Goal: Information Seeking & Learning: Understand process/instructions

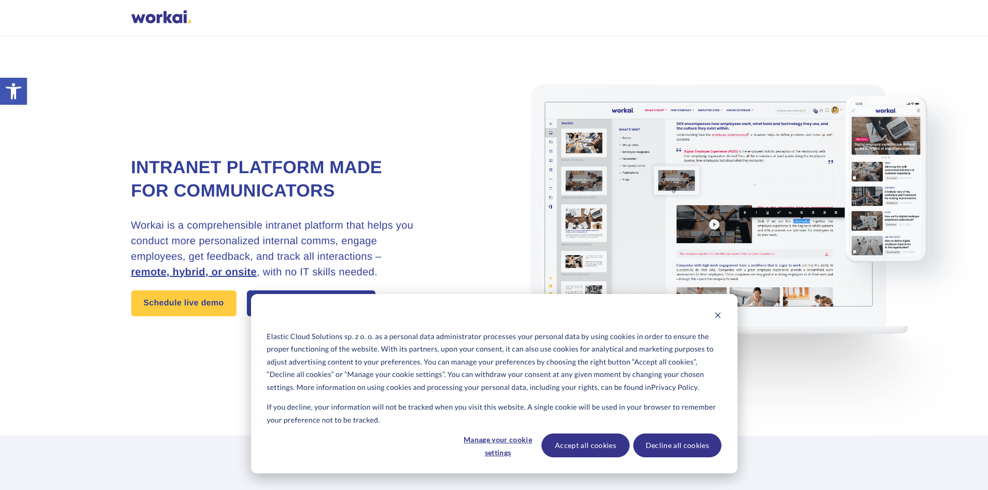
click at [719, 214] on img at bounding box center [717, 235] width 570 height 399
click at [719, 315] on icon "Dismiss cookie banner" at bounding box center [717, 315] width 7 height 7
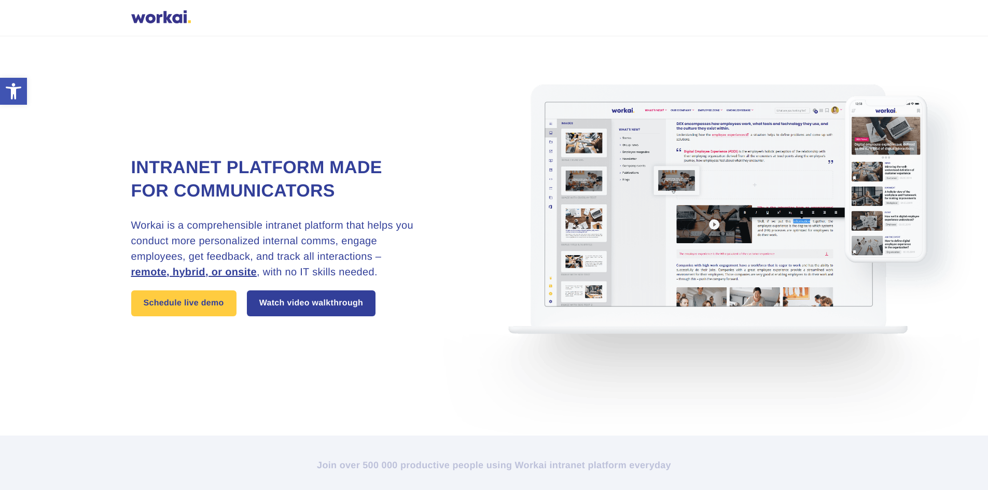
click at [705, 229] on img at bounding box center [717, 235] width 570 height 399
click at [652, 172] on img at bounding box center [717, 235] width 570 height 399
click at [703, 175] on img at bounding box center [717, 235] width 570 height 399
click at [676, 181] on img at bounding box center [717, 235] width 570 height 399
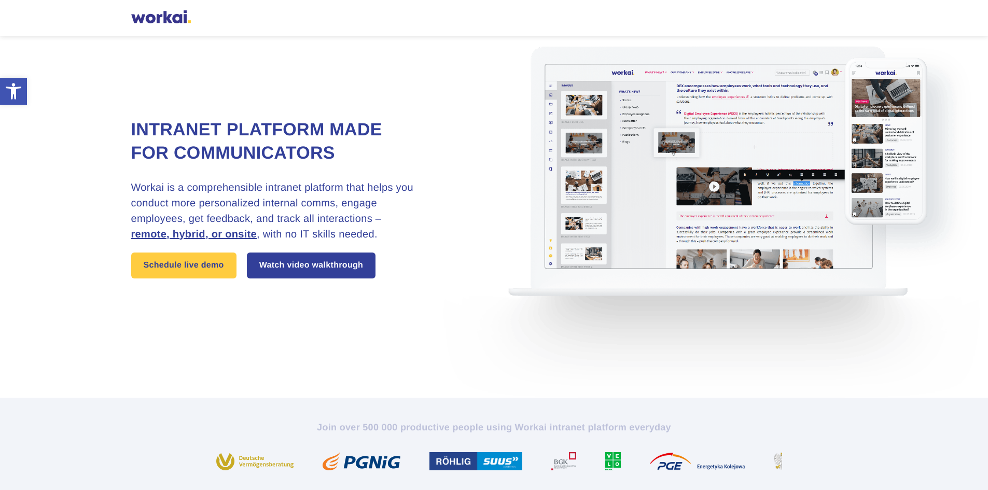
scroll to position [104, 0]
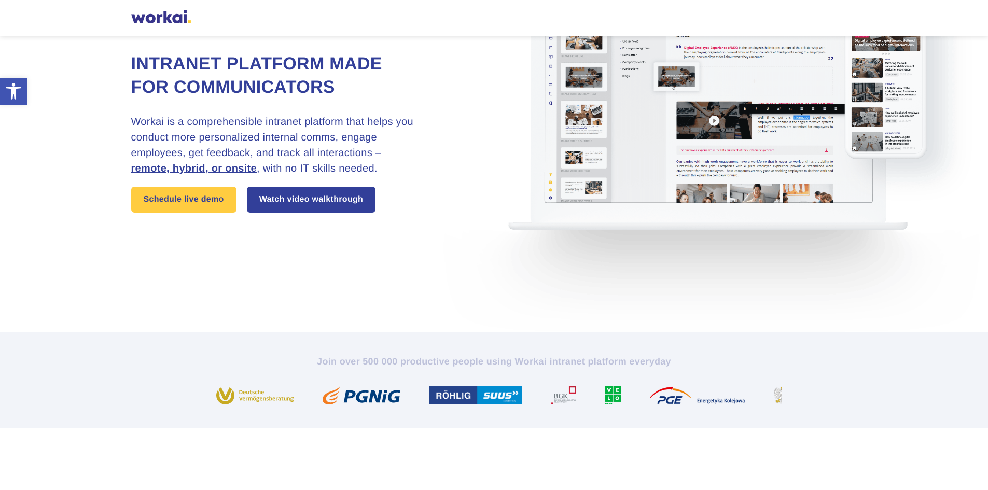
click at [631, 194] on img at bounding box center [717, 132] width 570 height 399
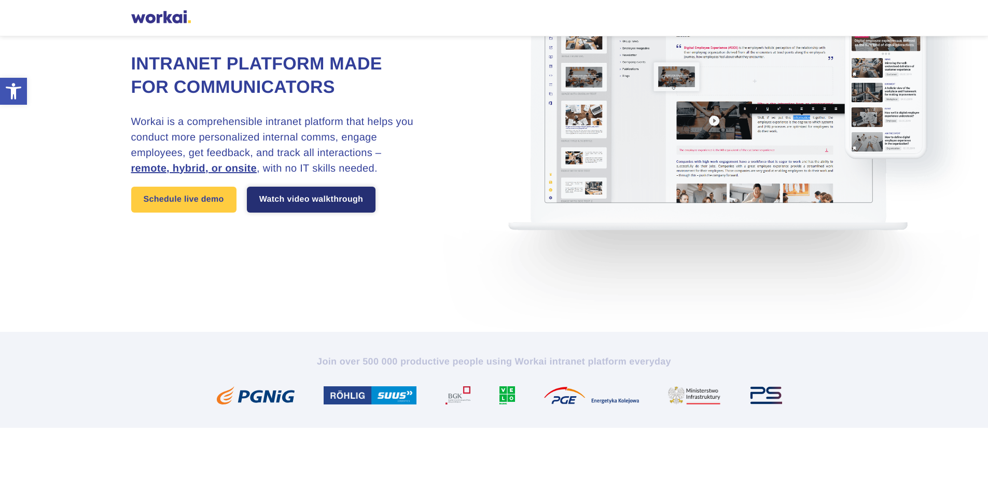
click at [314, 203] on link "Watch video walkthrough" at bounding box center [311, 200] width 129 height 26
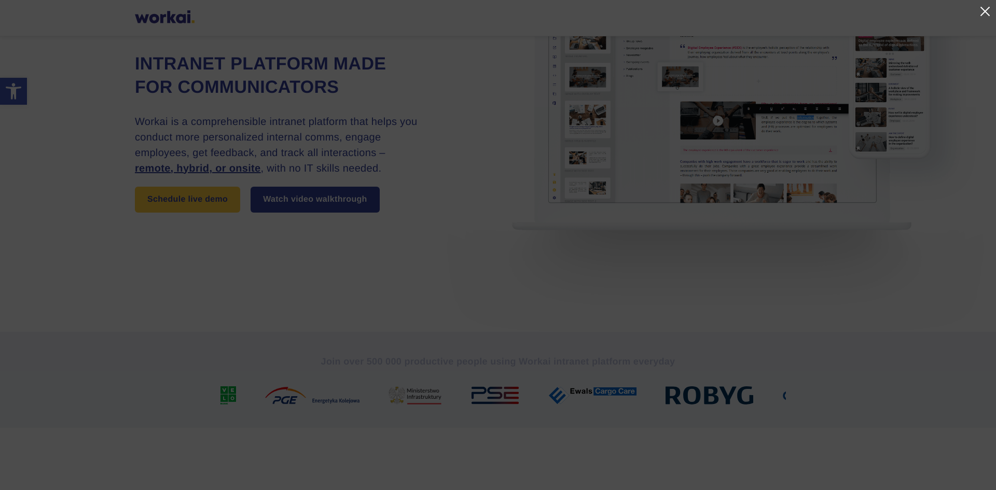
click at [984, 12] on link at bounding box center [984, 11] width 12 height 12
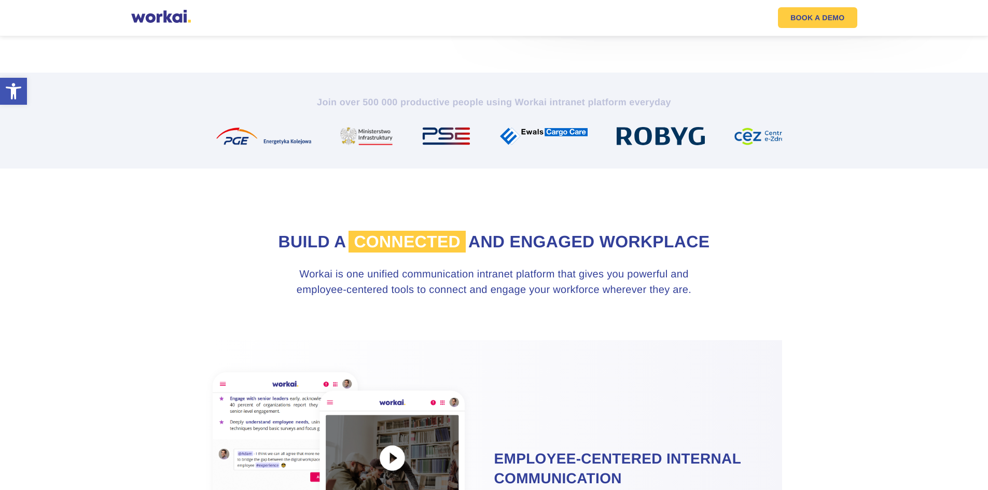
scroll to position [674, 0]
